Goal: Task Accomplishment & Management: Use online tool/utility

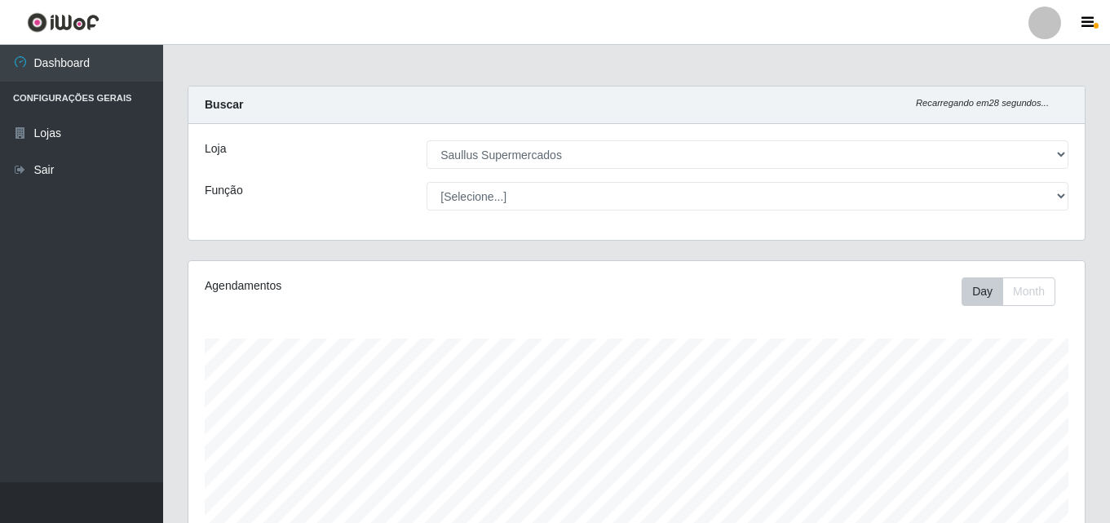
select select "423"
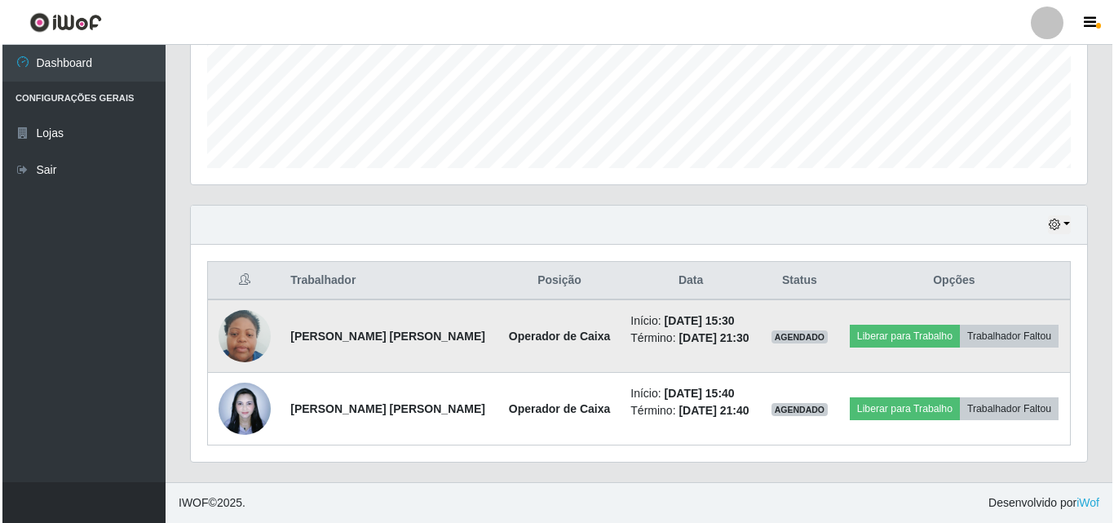
scroll to position [497, 0]
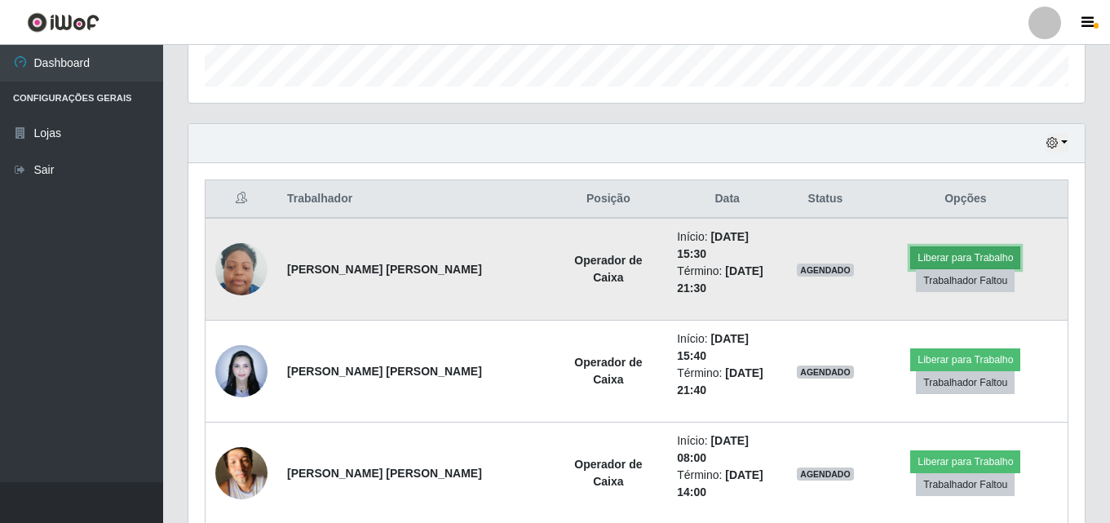
click at [935, 246] on button "Liberar para Trabalho" at bounding box center [965, 257] width 110 height 23
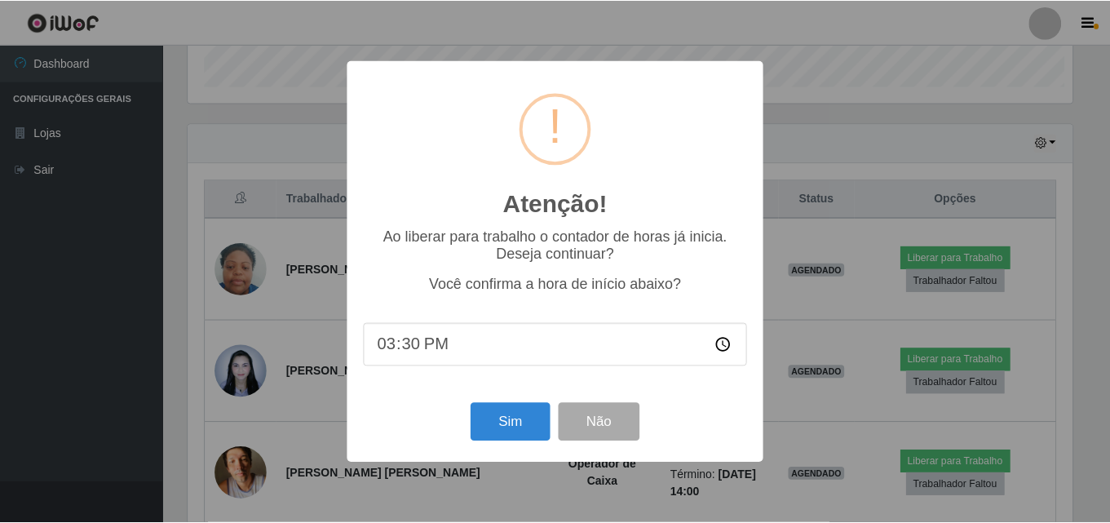
scroll to position [338, 888]
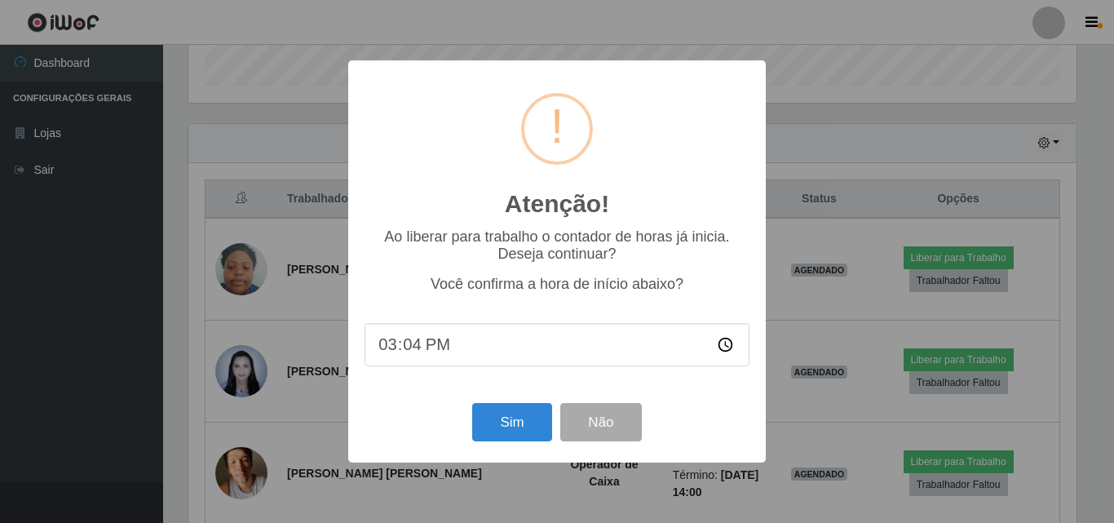
type input "15:40"
click at [489, 422] on button "Sim" at bounding box center [511, 422] width 79 height 38
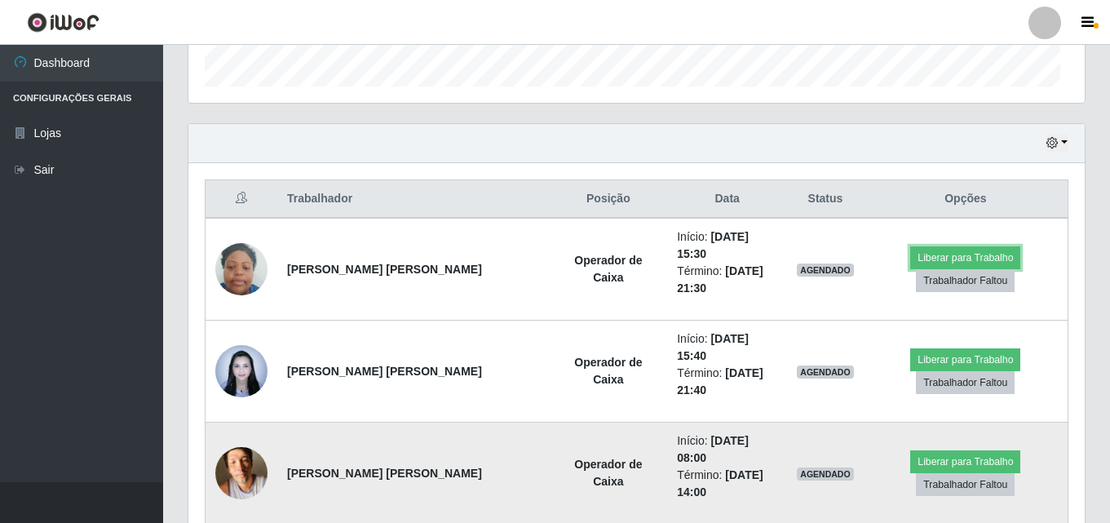
scroll to position [338, 896]
click at [550, 424] on td "Operador de Caixa" at bounding box center [609, 473] width 118 height 102
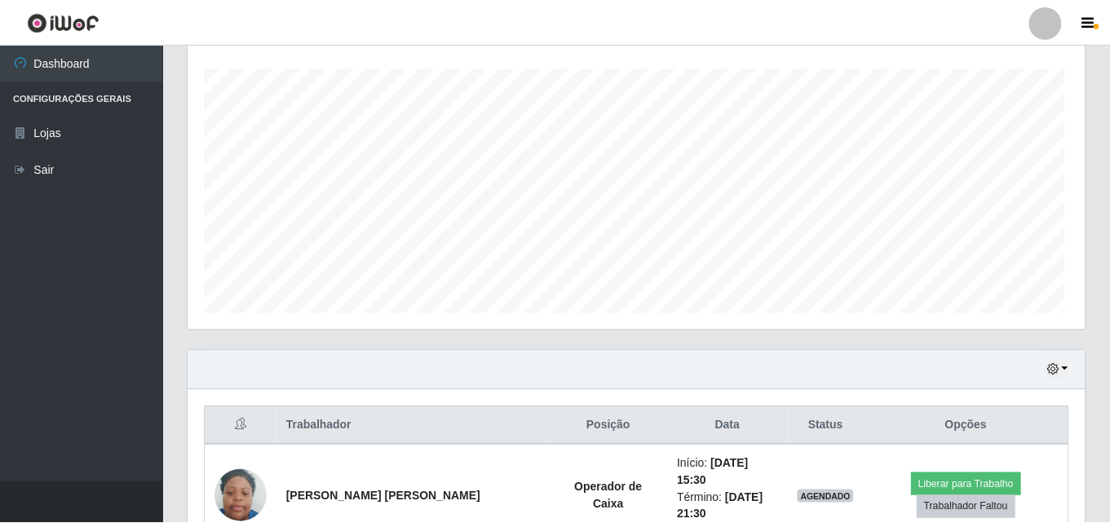
scroll to position [338, 888]
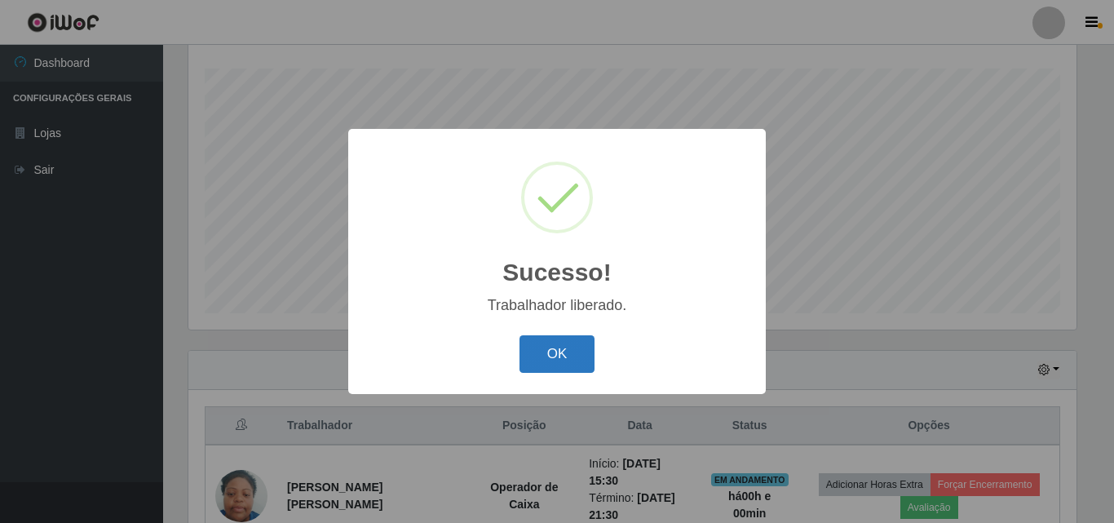
click at [563, 364] on button "OK" at bounding box center [557, 354] width 76 height 38
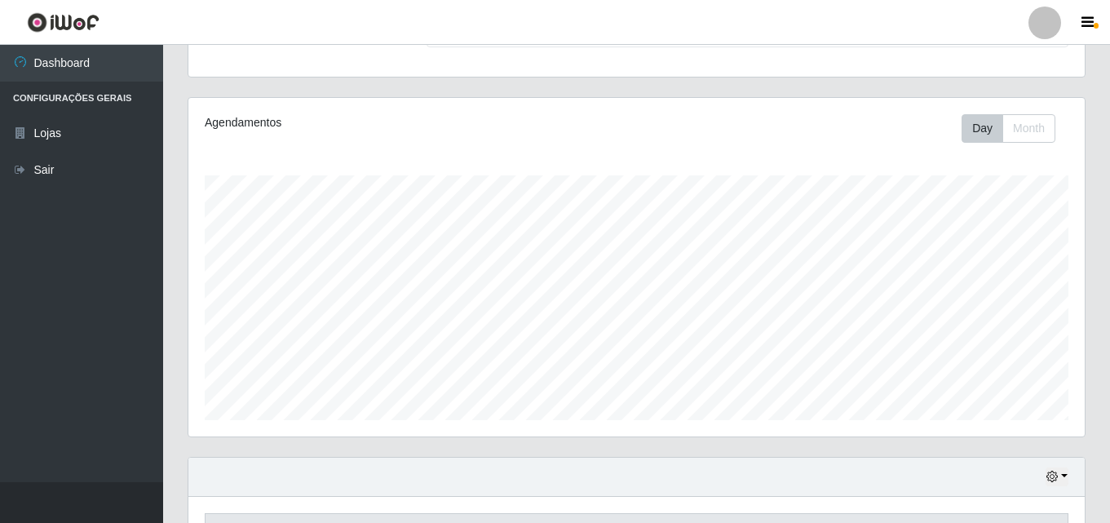
scroll to position [439, 0]
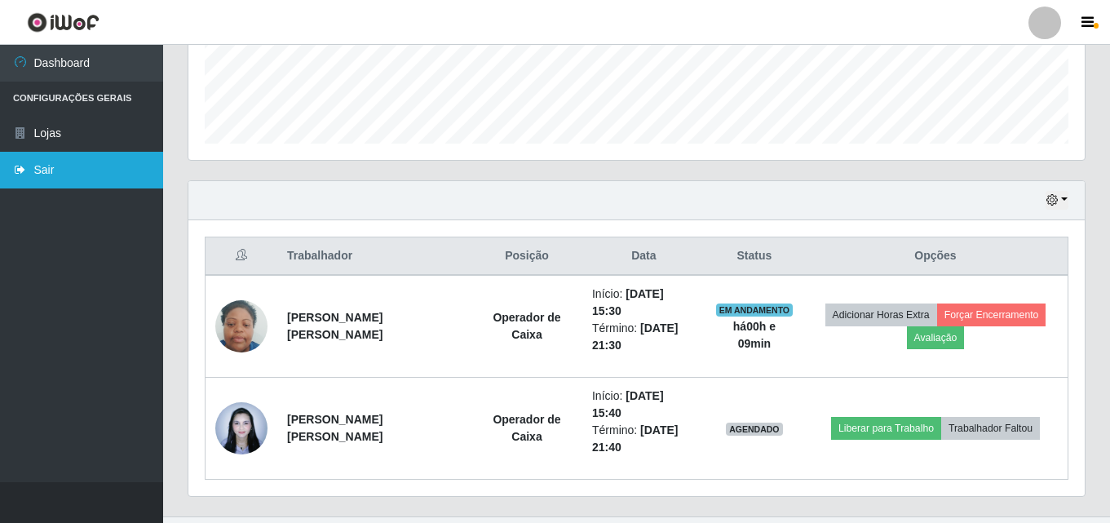
click at [50, 164] on link "Sair" at bounding box center [81, 170] width 163 height 37
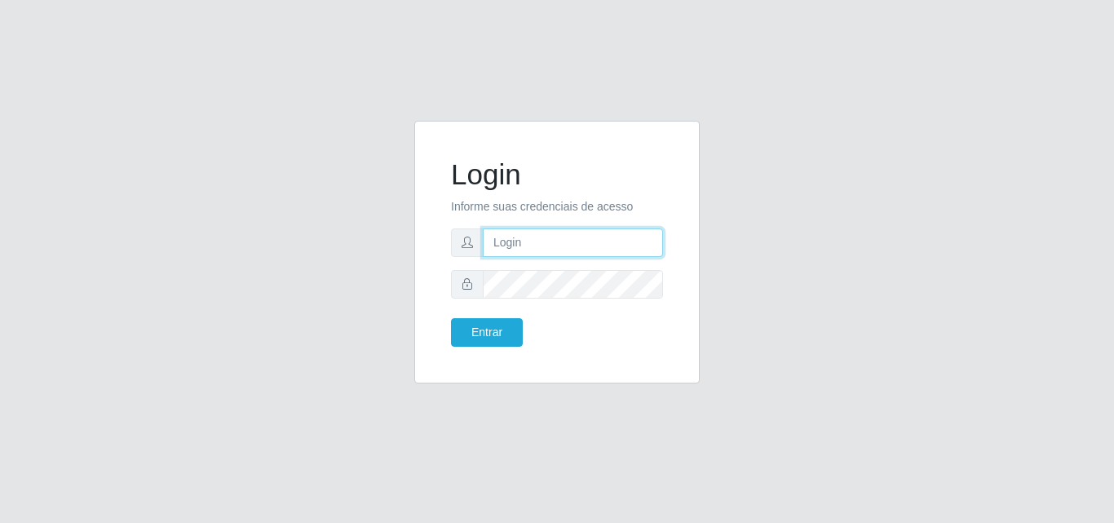
click at [537, 249] on input "text" at bounding box center [573, 242] width 180 height 29
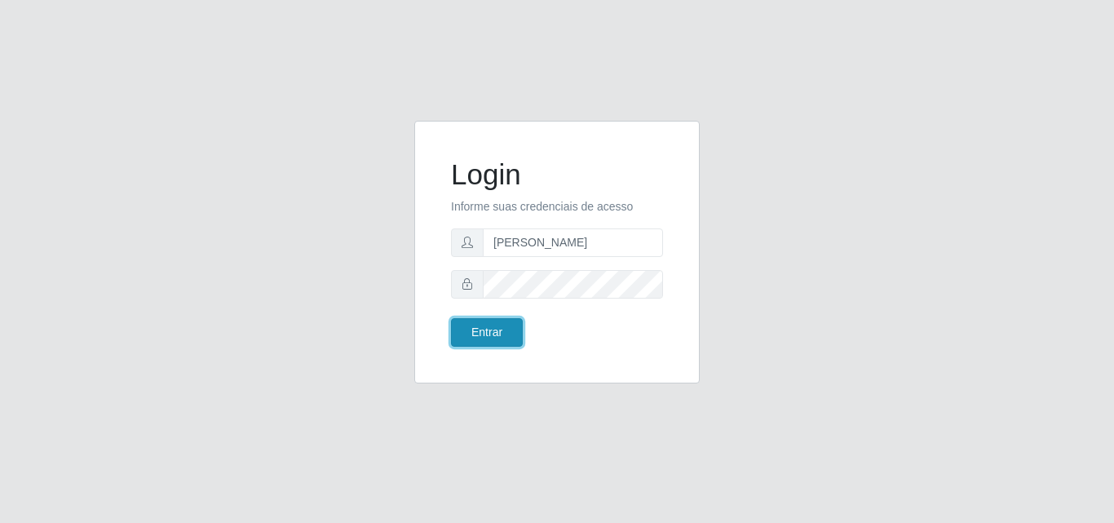
click at [492, 338] on button "Entrar" at bounding box center [487, 332] width 72 height 29
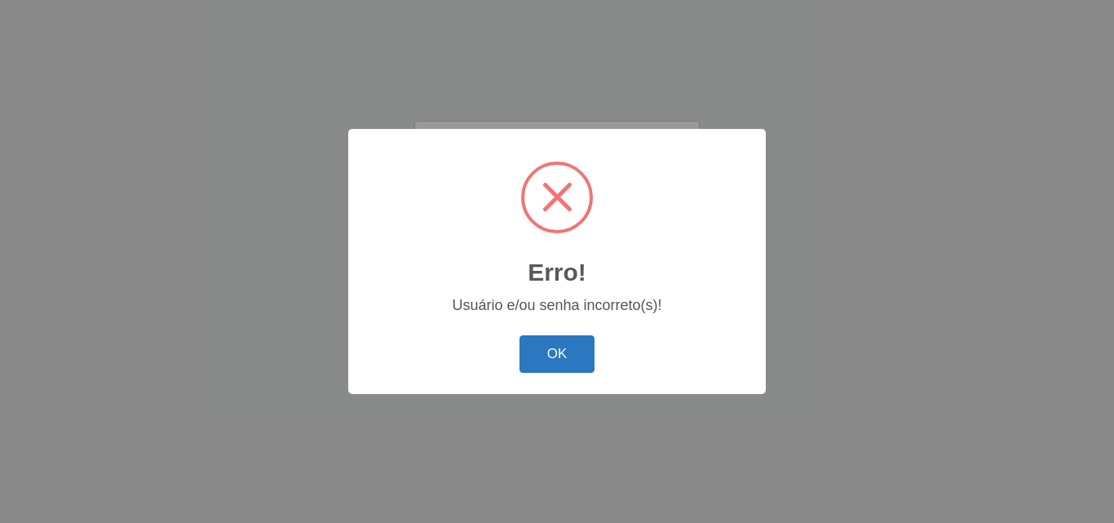
click at [550, 350] on button "OK" at bounding box center [557, 354] width 76 height 38
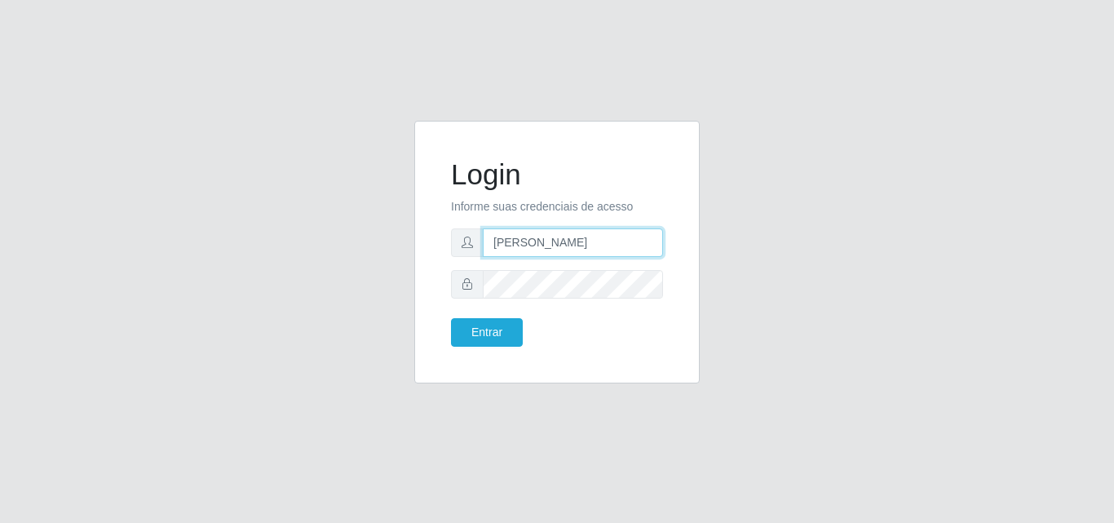
click at [513, 244] on input "[PERSON_NAME]" at bounding box center [573, 242] width 180 height 29
type input "[PERSON_NAME]"
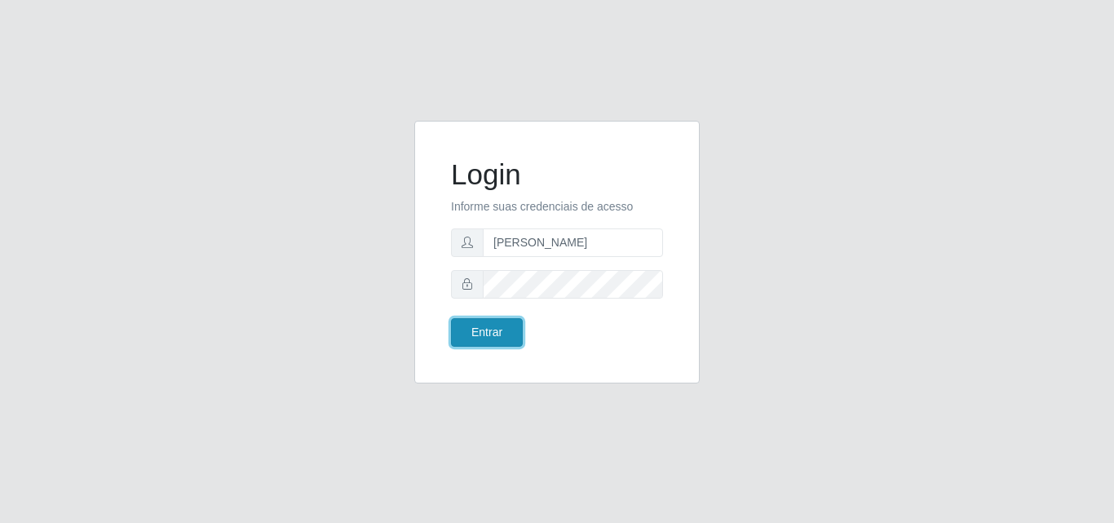
click at [503, 342] on button "Entrar" at bounding box center [487, 332] width 72 height 29
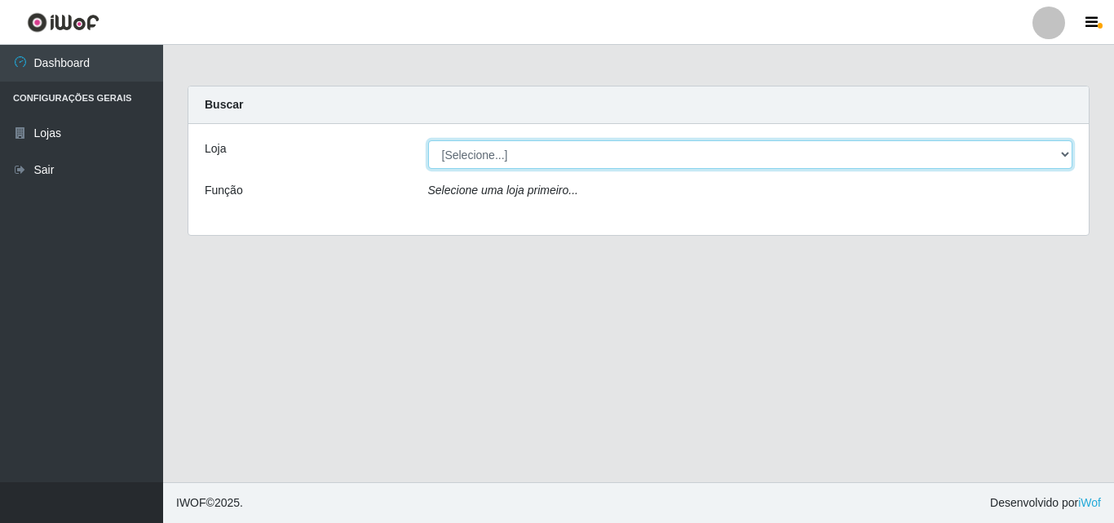
click at [471, 161] on select "[Selecione...] Saullus Supermercados" at bounding box center [750, 154] width 645 height 29
select select "423"
click at [428, 140] on select "[Selecione...] Saullus Supermercados" at bounding box center [750, 154] width 645 height 29
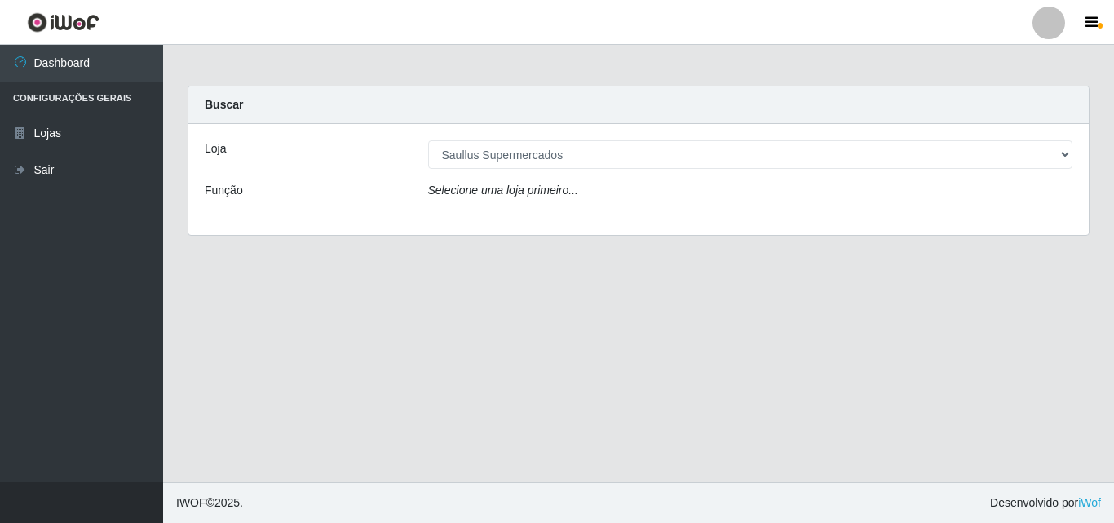
click at [476, 212] on div "Loja [Selecione...] Saullus Supermercados Função Selecione uma loja primeiro..." at bounding box center [638, 179] width 900 height 111
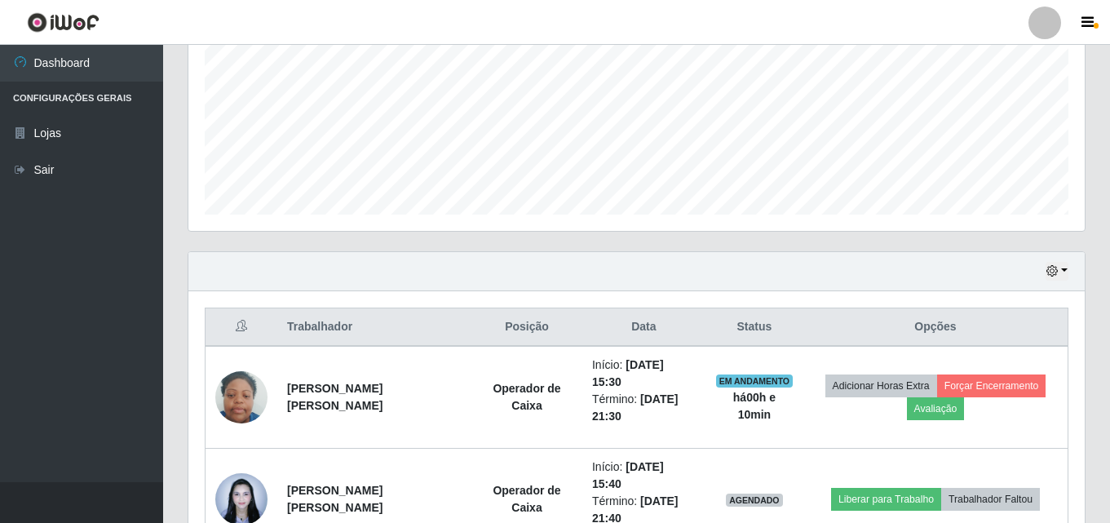
scroll to position [439, 0]
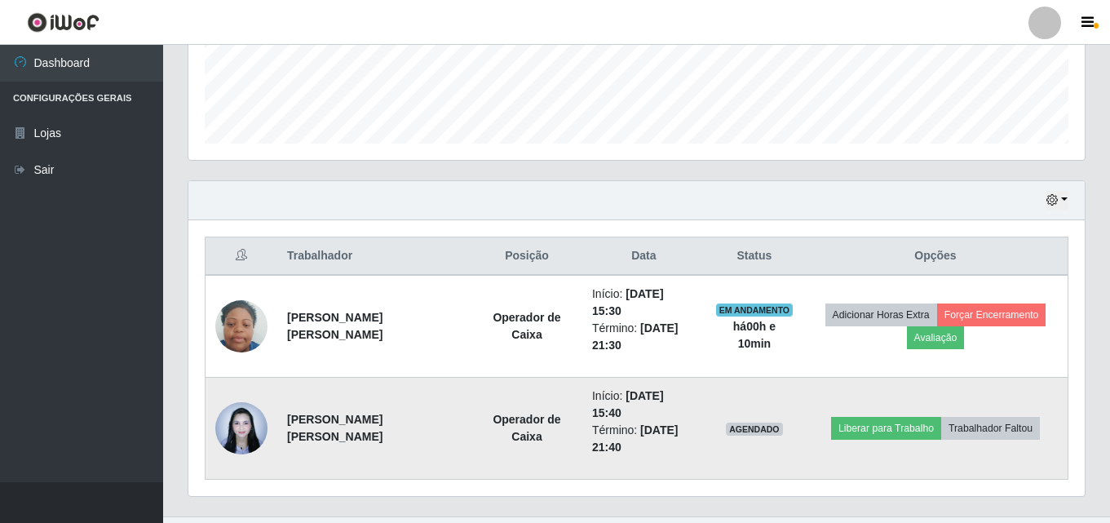
click at [242, 400] on img at bounding box center [241, 427] width 52 height 69
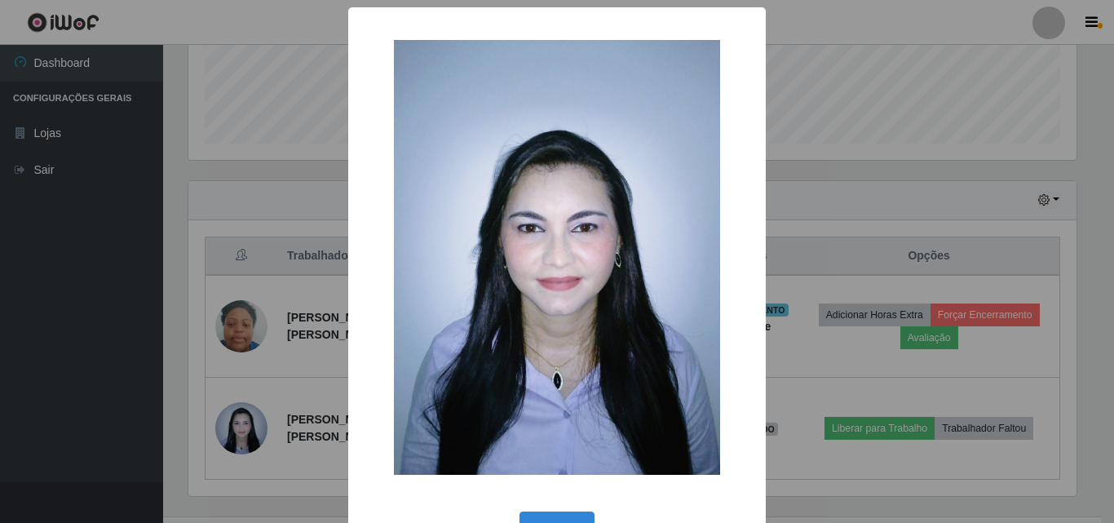
click at [77, 331] on div "× OK Cancel" at bounding box center [557, 261] width 1114 height 523
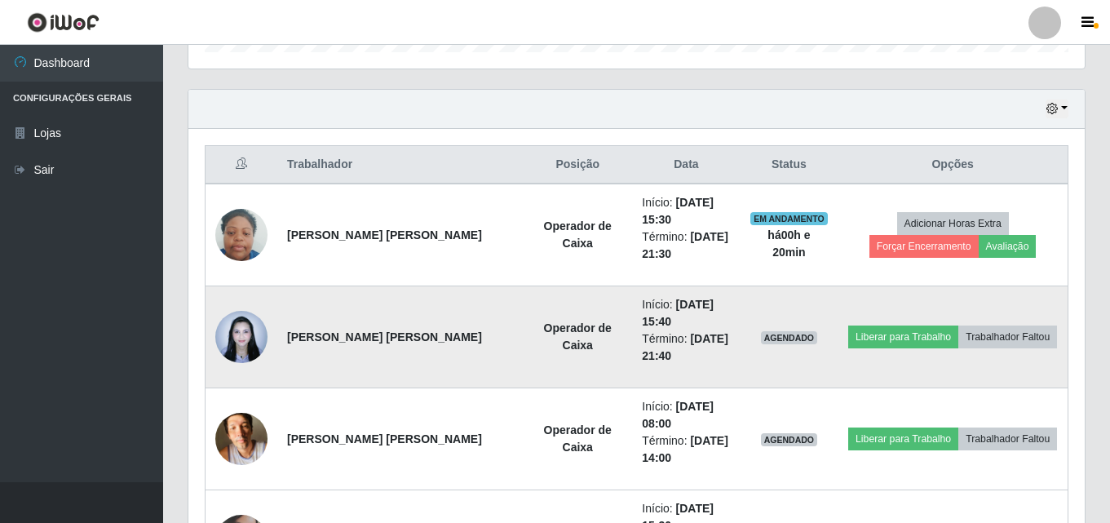
scroll to position [603, 0]
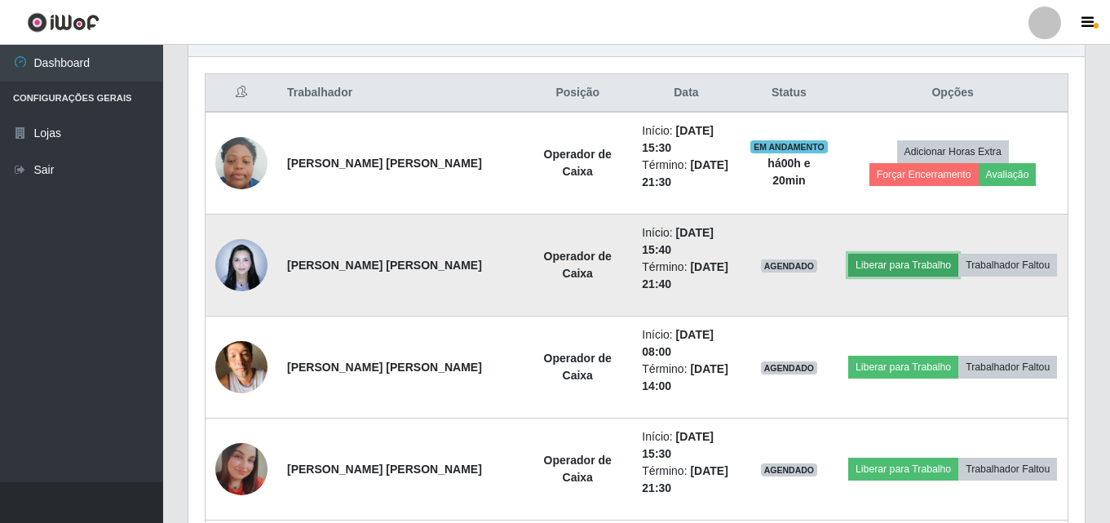
click at [886, 268] on button "Liberar para Trabalho" at bounding box center [903, 265] width 110 height 23
click at [884, 267] on button "Liberar para Trabalho" at bounding box center [903, 265] width 110 height 23
click at [885, 265] on button "Liberar para Trabalho" at bounding box center [903, 265] width 110 height 23
click at [908, 262] on button "Liberar para Trabalho" at bounding box center [903, 265] width 110 height 23
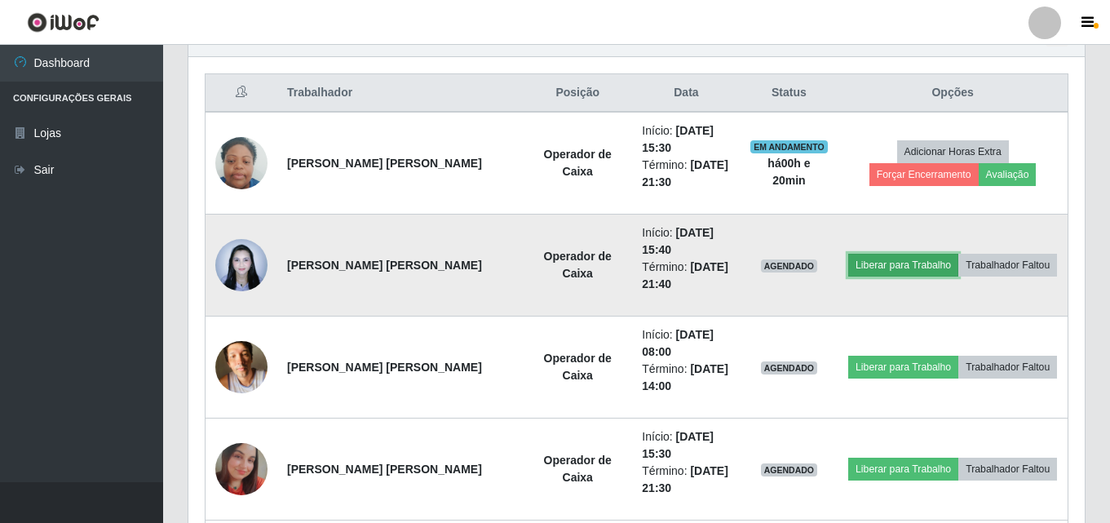
click at [909, 264] on button "Liberar para Trabalho" at bounding box center [903, 265] width 110 height 23
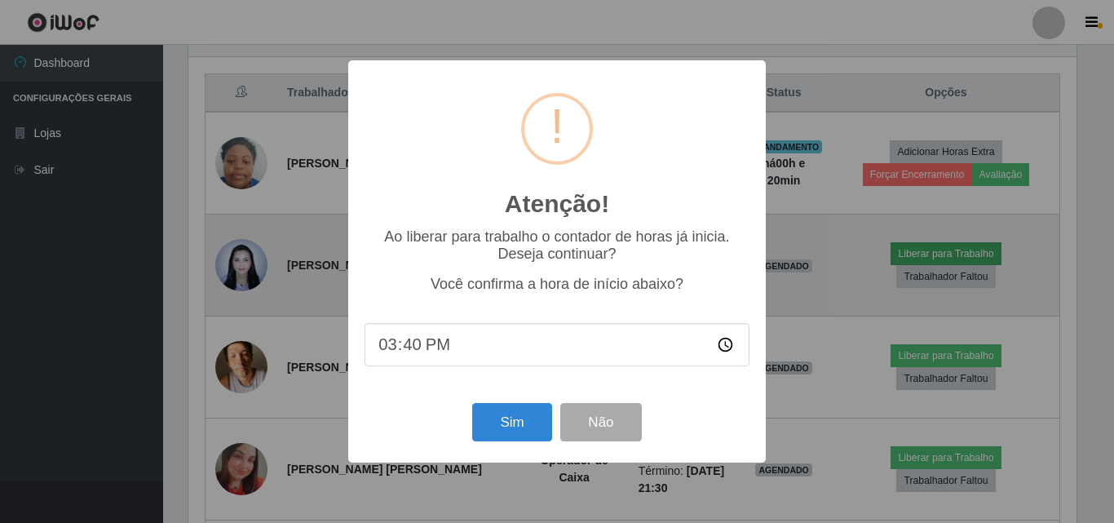
scroll to position [338, 888]
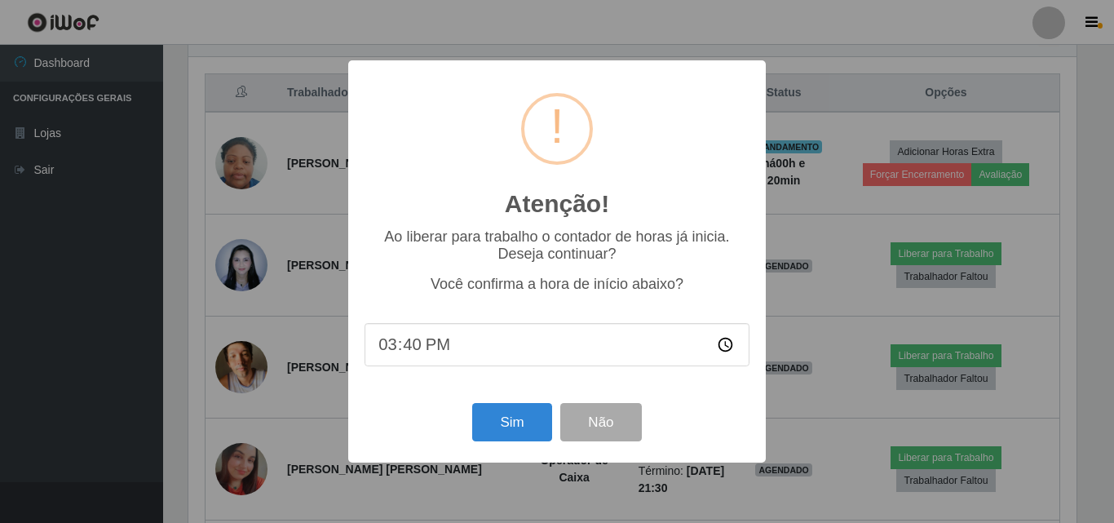
click at [396, 344] on input "15:40" at bounding box center [556, 344] width 385 height 43
type input "16:00"
click at [515, 431] on button "Sim" at bounding box center [511, 422] width 79 height 38
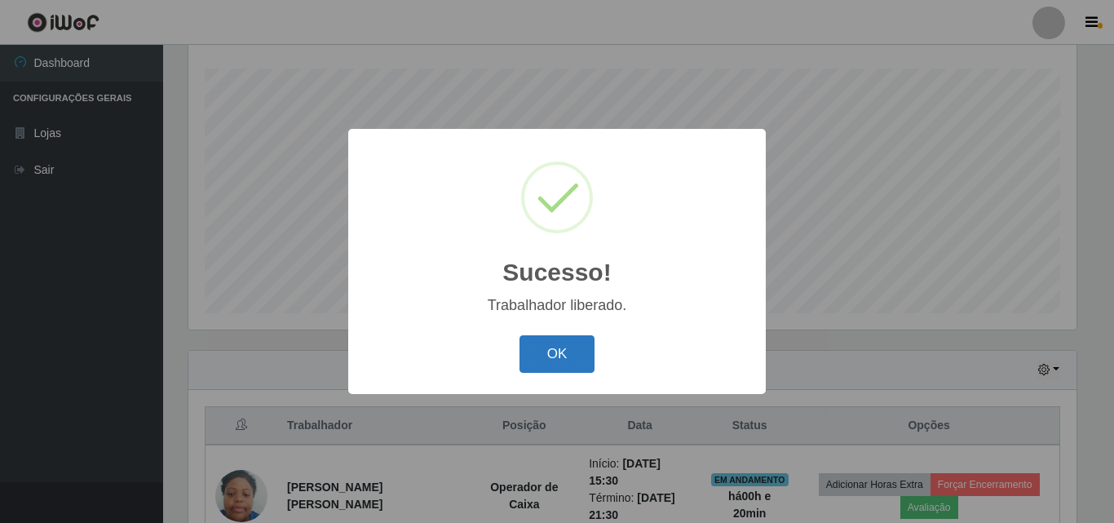
click at [549, 351] on button "OK" at bounding box center [557, 354] width 76 height 38
click at [549, 351] on div "Sucesso! × Trabalhador liberado. OK Cancel" at bounding box center [557, 261] width 1114 height 523
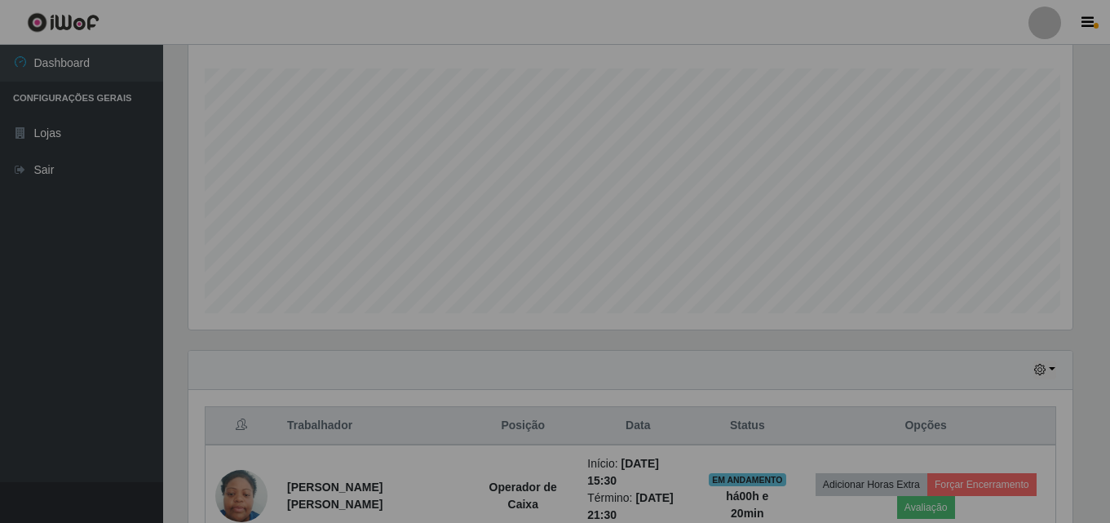
scroll to position [338, 896]
